Goal: Information Seeking & Learning: Learn about a topic

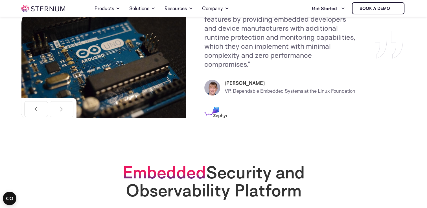
scroll to position [256, 0]
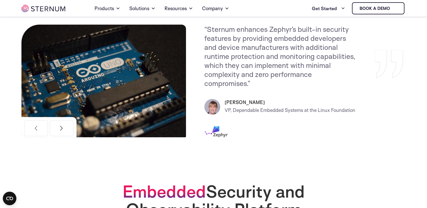
click at [68, 126] on button "Next" at bounding box center [62, 128] width 24 height 16
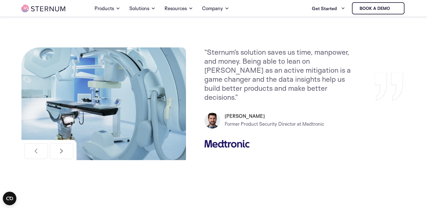
scroll to position [228, 0]
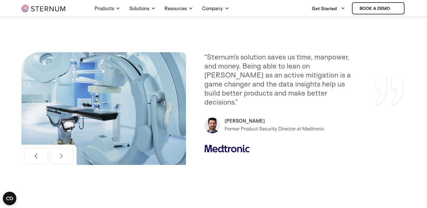
click at [38, 156] on button "Previous" at bounding box center [36, 156] width 24 height 16
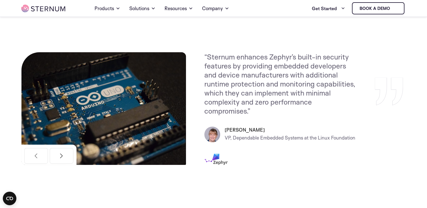
click at [65, 162] on button "Next" at bounding box center [62, 156] width 24 height 16
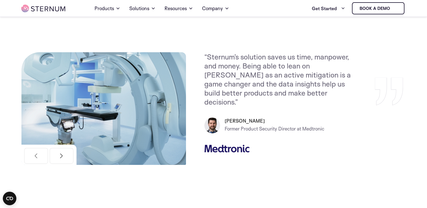
click at [65, 162] on button "Next" at bounding box center [62, 156] width 24 height 16
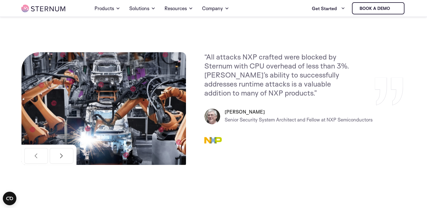
click at [65, 162] on button "Next" at bounding box center [62, 156] width 24 height 16
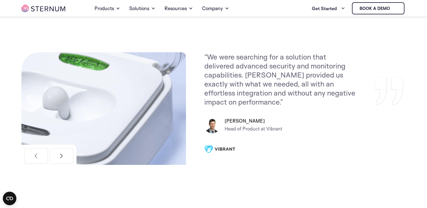
click at [65, 162] on button "Next" at bounding box center [62, 156] width 24 height 16
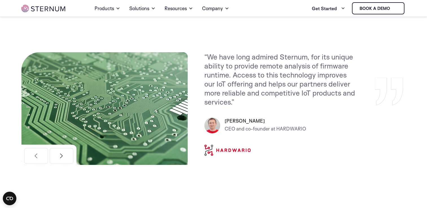
click at [65, 162] on button "Next" at bounding box center [62, 156] width 24 height 16
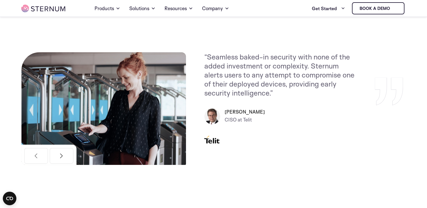
click at [65, 162] on button "Next" at bounding box center [62, 156] width 24 height 16
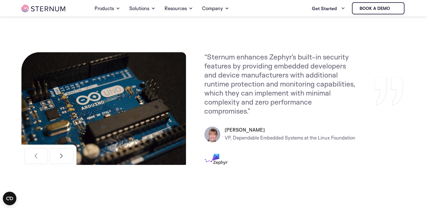
click at [65, 162] on button "Next" at bounding box center [62, 156] width 24 height 16
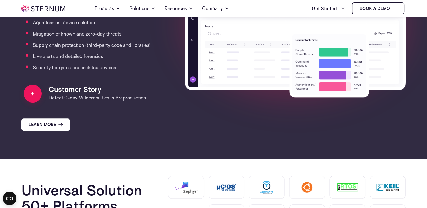
scroll to position [626, 0]
click at [63, 126] on link "Learn More" at bounding box center [46, 124] width 50 height 12
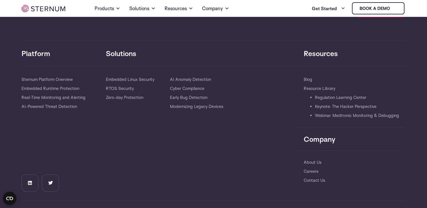
scroll to position [1791, 0]
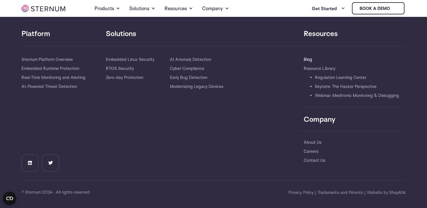
click at [308, 57] on link "Blog" at bounding box center [308, 59] width 8 height 9
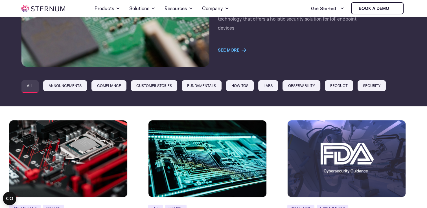
scroll to position [143, 0]
click at [309, 87] on link "Observability" at bounding box center [301, 85] width 38 height 10
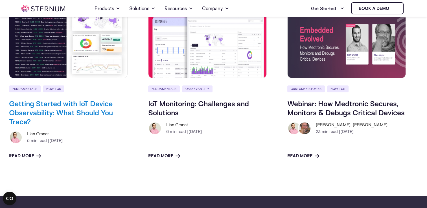
scroll to position [427, 0]
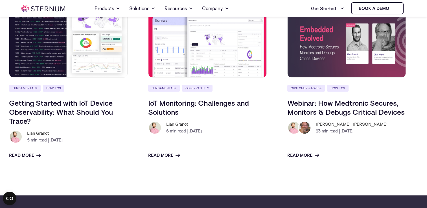
click at [181, 108] on h2 "IoT Monitoring: Challenges and Solutions" at bounding box center [207, 107] width 119 height 18
click at [196, 107] on link "IoT Monitoring: Challenges and Solutions" at bounding box center [198, 107] width 101 height 18
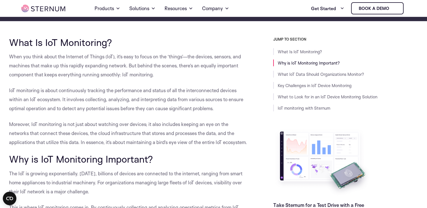
scroll to position [104, 0]
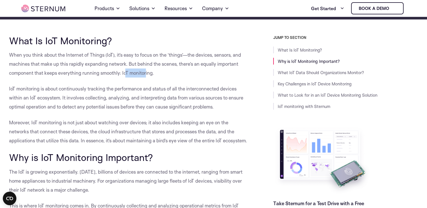
drag, startPoint x: 124, startPoint y: 73, endPoint x: 147, endPoint y: 73, distance: 22.3
click at [147, 73] on span "When you think about the Internet of Things (IoT), it’s easy to focus on the ‘t…" at bounding box center [125, 64] width 232 height 24
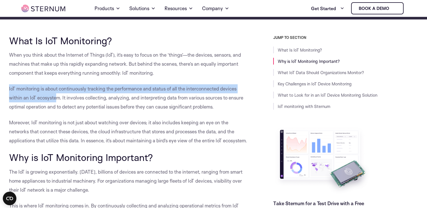
drag, startPoint x: 8, startPoint y: 89, endPoint x: 56, endPoint y: 100, distance: 49.0
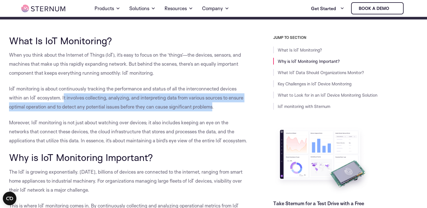
drag, startPoint x: 63, startPoint y: 100, endPoint x: 215, endPoint y: 106, distance: 152.2
click at [215, 106] on p "IoT monitoring is about continuously tracking the performance and status of all…" at bounding box center [128, 97] width 239 height 27
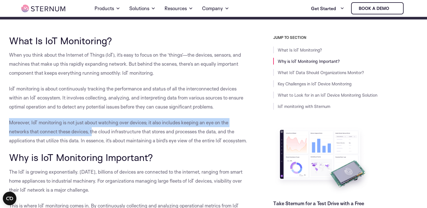
drag, startPoint x: 8, startPoint y: 124, endPoint x: 94, endPoint y: 134, distance: 85.8
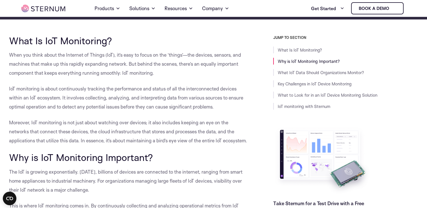
click at [104, 134] on span "Moreover, IoT monitoring is not just about watching over devices; it also inclu…" at bounding box center [128, 132] width 238 height 24
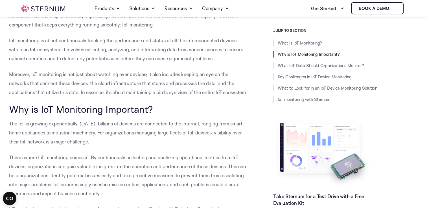
scroll to position [154, 0]
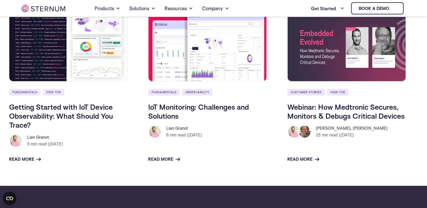
scroll to position [297, 0]
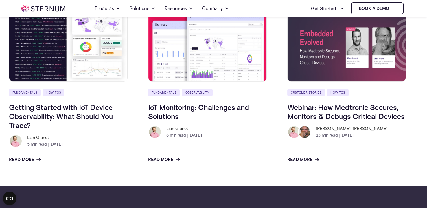
click at [73, 68] on img at bounding box center [68, 43] width 119 height 77
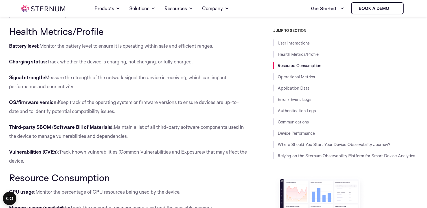
scroll to position [393, 0]
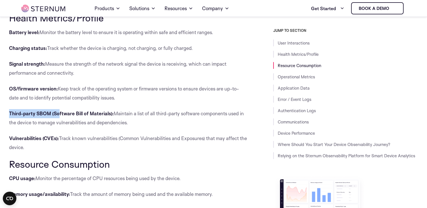
drag, startPoint x: 9, startPoint y: 113, endPoint x: 59, endPoint y: 109, distance: 50.1
click at [59, 109] on p "Third-party SBOM (Software Bill of Materials): Maintain a list of all third-par…" at bounding box center [128, 118] width 239 height 18
drag, startPoint x: 76, startPoint y: 114, endPoint x: 111, endPoint y: 114, distance: 35.8
click at [111, 114] on b "Third-party SBOM (Software Bill of Materials):" at bounding box center [61, 114] width 105 height 6
drag, startPoint x: 119, startPoint y: 113, endPoint x: 188, endPoint y: 125, distance: 70.1
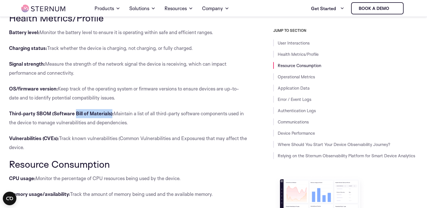
click at [188, 125] on p "Third-party SBOM (Software Bill of Materials): Maintain a list of all third-par…" at bounding box center [128, 118] width 239 height 18
drag, startPoint x: 10, startPoint y: 137, endPoint x: 59, endPoint y: 142, distance: 48.8
click at [59, 142] on p "Vulnerabilities (CVEs): Track known vulnerabilities (Common Vulnerabilities and…" at bounding box center [128, 143] width 239 height 18
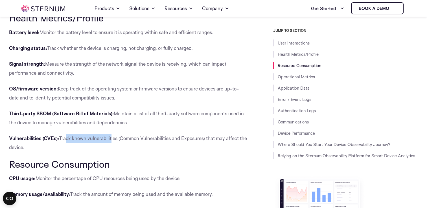
drag, startPoint x: 65, startPoint y: 139, endPoint x: 112, endPoint y: 141, distance: 46.6
click at [112, 141] on span "Track known vulnerabilities (Common Vulnerabilities and Exposures) that may aff…" at bounding box center [128, 142] width 238 height 15
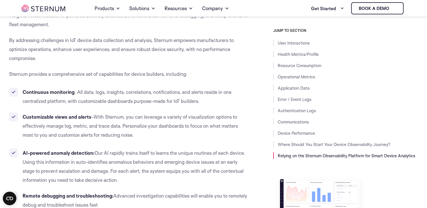
scroll to position [1453, 0]
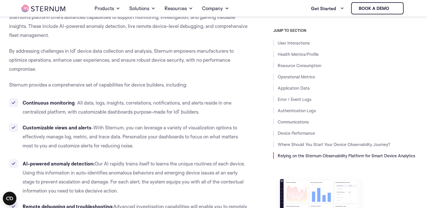
click at [37, 8] on img at bounding box center [43, 8] width 44 height 7
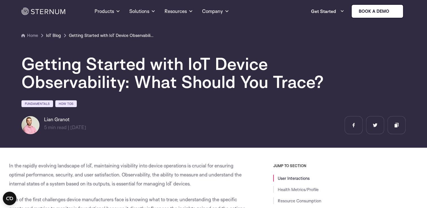
click at [51, 34] on link "IoT Blog" at bounding box center [53, 35] width 15 height 7
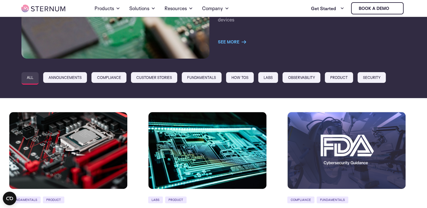
scroll to position [147, 0]
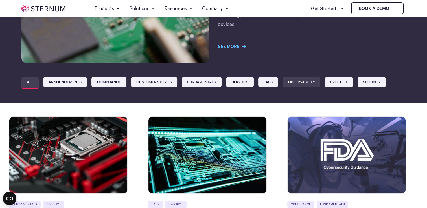
click at [317, 82] on link "Observability" at bounding box center [301, 82] width 38 height 10
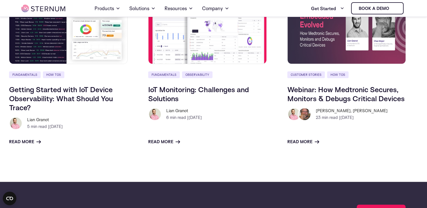
scroll to position [439, 0]
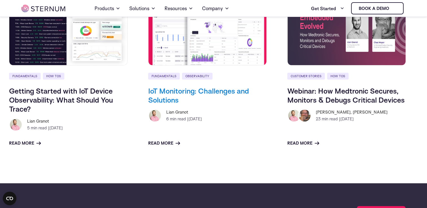
click at [209, 93] on link "IoT Monitoring: Challenges and Solutions" at bounding box center [198, 95] width 101 height 18
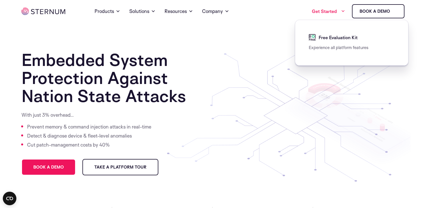
click at [326, 12] on link "Get Started" at bounding box center [328, 11] width 33 height 11
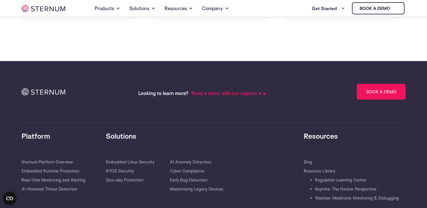
scroll to position [1163, 0]
click at [372, 88] on link "Book a Demo" at bounding box center [381, 92] width 49 height 16
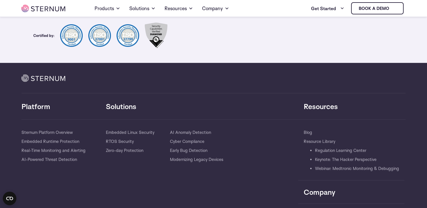
scroll to position [276, 0]
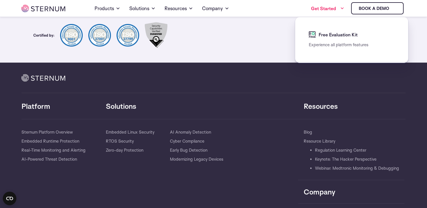
click at [338, 11] on link "Get Started" at bounding box center [327, 8] width 33 height 11
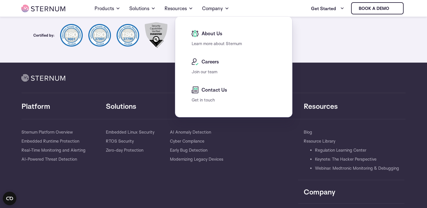
click at [220, 35] on span "About Us" at bounding box center [211, 33] width 22 height 7
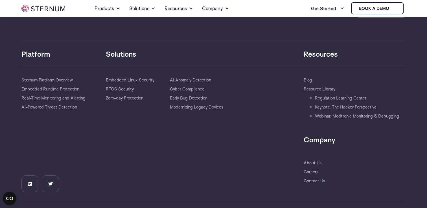
scroll to position [2083, 0]
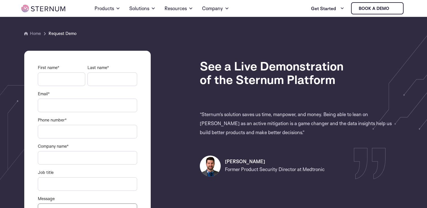
scroll to position [265, 0]
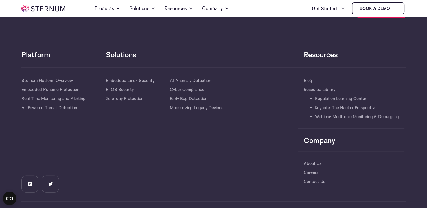
scroll to position [1265, 0]
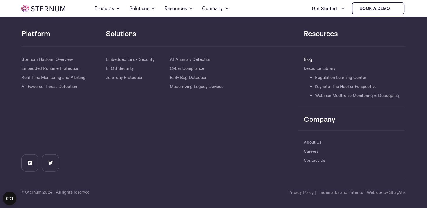
click at [309, 55] on link "Blog" at bounding box center [308, 59] width 8 height 9
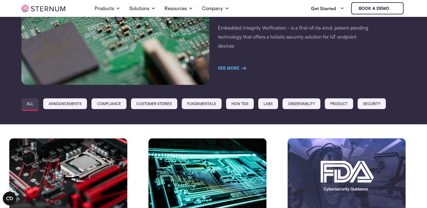
scroll to position [125, 0]
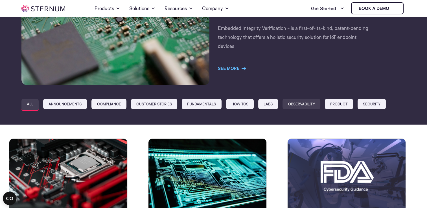
click at [314, 105] on link "Observability" at bounding box center [301, 104] width 38 height 10
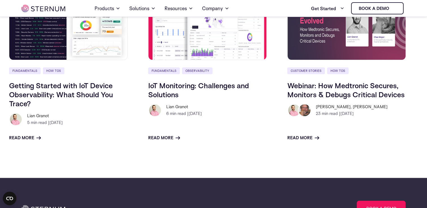
scroll to position [444, 0]
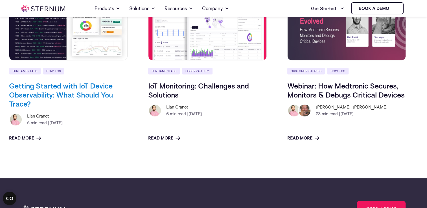
click at [91, 94] on link "Getting Started with IoT Device Observability: What Should You Trace?" at bounding box center [61, 94] width 104 height 27
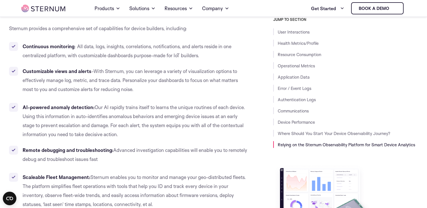
scroll to position [1510, 0]
drag, startPoint x: 102, startPoint y: 49, endPoint x: 179, endPoint y: 46, distance: 76.8
click at [179, 46] on span ": All data, logs, insights, correlations, notifications, and alerts reside in o…" at bounding box center [127, 50] width 209 height 15
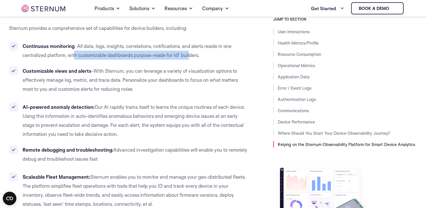
drag, startPoint x: 74, startPoint y: 54, endPoint x: 191, endPoint y: 59, distance: 116.6
click at [191, 59] on li "Continuous monitoring : All data, logs, insights, correlations, notifications, …" at bounding box center [128, 51] width 239 height 18
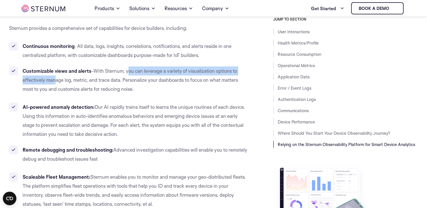
drag, startPoint x: 128, startPoint y: 74, endPoint x: 56, endPoint y: 78, distance: 72.1
click at [56, 78] on span "-With Sternum, you can leverage a variety of visualization options to effective…" at bounding box center [130, 80] width 215 height 24
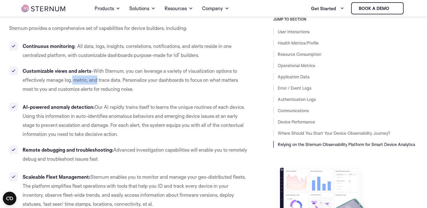
drag, startPoint x: 71, startPoint y: 80, endPoint x: 96, endPoint y: 80, distance: 24.6
click at [96, 80] on span "-With Sternum, you can leverage a variety of visualization options to effective…" at bounding box center [130, 80] width 215 height 24
drag, startPoint x: 102, startPoint y: 80, endPoint x: 119, endPoint y: 80, distance: 16.9
click at [119, 80] on span "-With Sternum, you can leverage a variety of visualization options to effective…" at bounding box center [130, 80] width 215 height 24
click at [120, 80] on span "-With Sternum, you can leverage a variety of visualization options to effective…" at bounding box center [130, 80] width 215 height 24
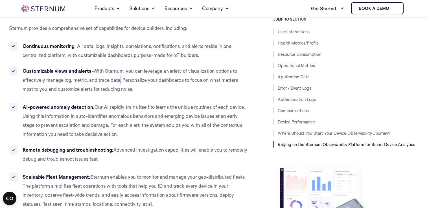
click at [120, 80] on span "-With Sternum, you can leverage a variety of visualization options to effective…" at bounding box center [130, 80] width 215 height 24
drag, startPoint x: 100, startPoint y: 80, endPoint x: 105, endPoint y: 79, distance: 5.4
click at [105, 79] on span "-With Sternum, you can leverage a variety of visualization options to effective…" at bounding box center [130, 80] width 215 height 24
drag, startPoint x: 99, startPoint y: 79, endPoint x: 120, endPoint y: 80, distance: 20.9
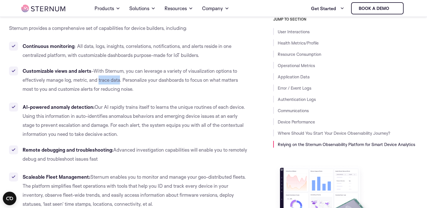
click at [120, 80] on span "-With Sternum, you can leverage a variety of visualization options to effective…" at bounding box center [130, 80] width 215 height 24
copy span "trace data"
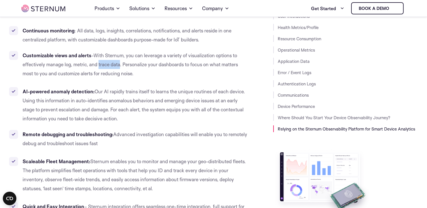
scroll to position [1490, 0]
